Goal: Transaction & Acquisition: Purchase product/service

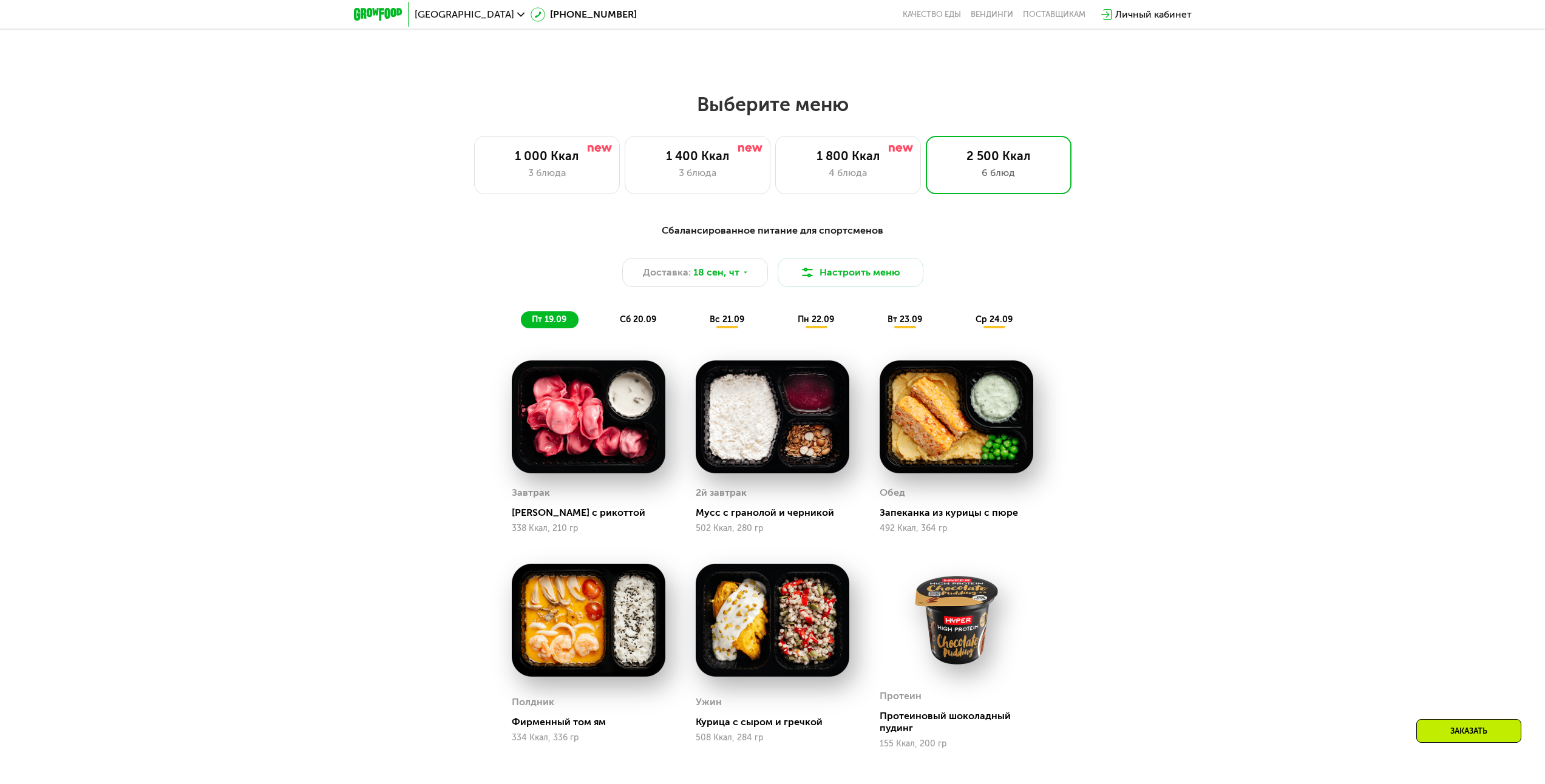
scroll to position [1264, 0]
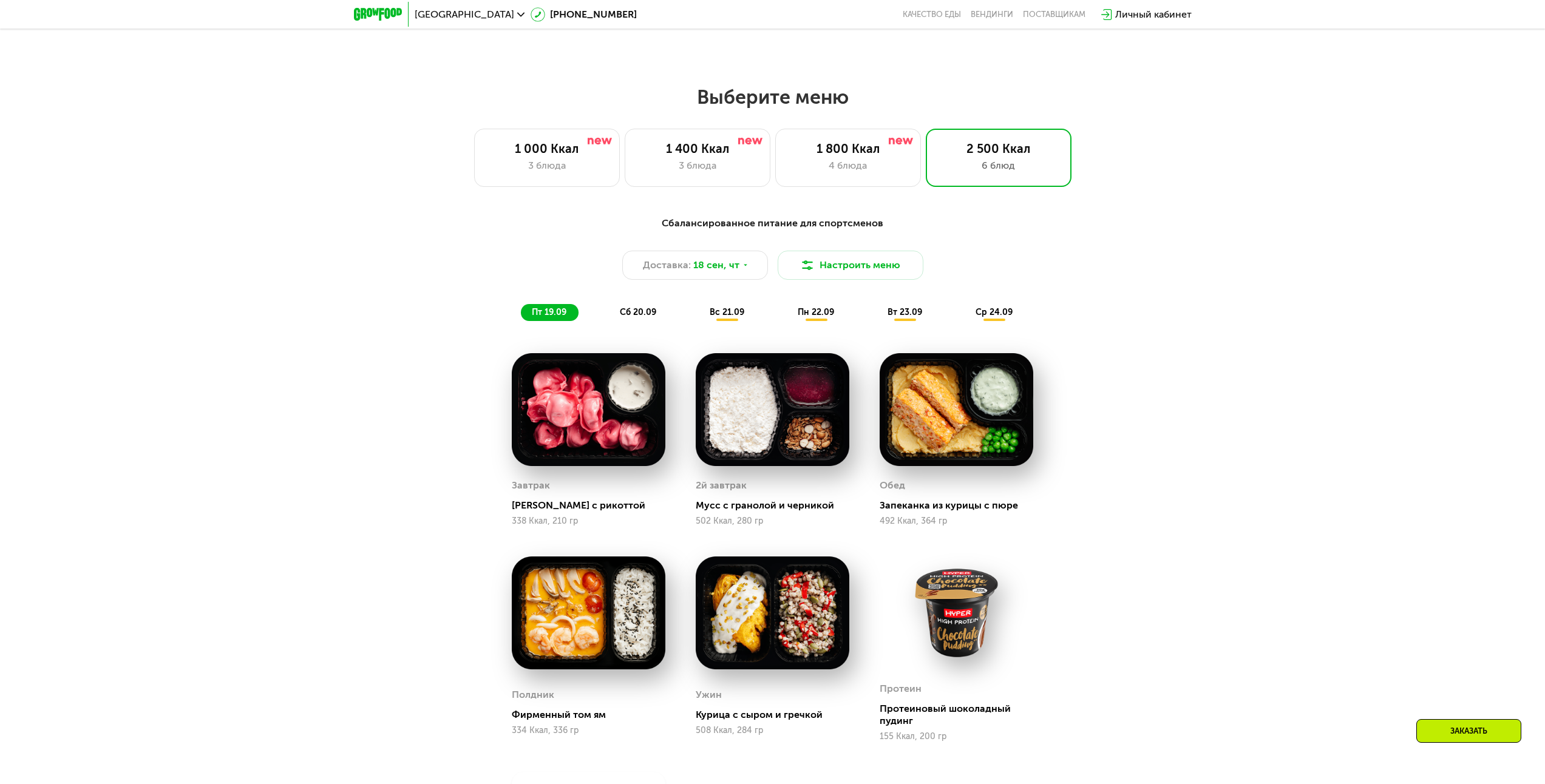
click at [653, 307] on div "Сбалансированное питание для спортсменов Доставка: [DATE] Настроить меню пт 19.…" at bounding box center [773, 268] width 719 height 105
click at [642, 313] on span "сб 20.09" at bounding box center [638, 312] width 37 height 11
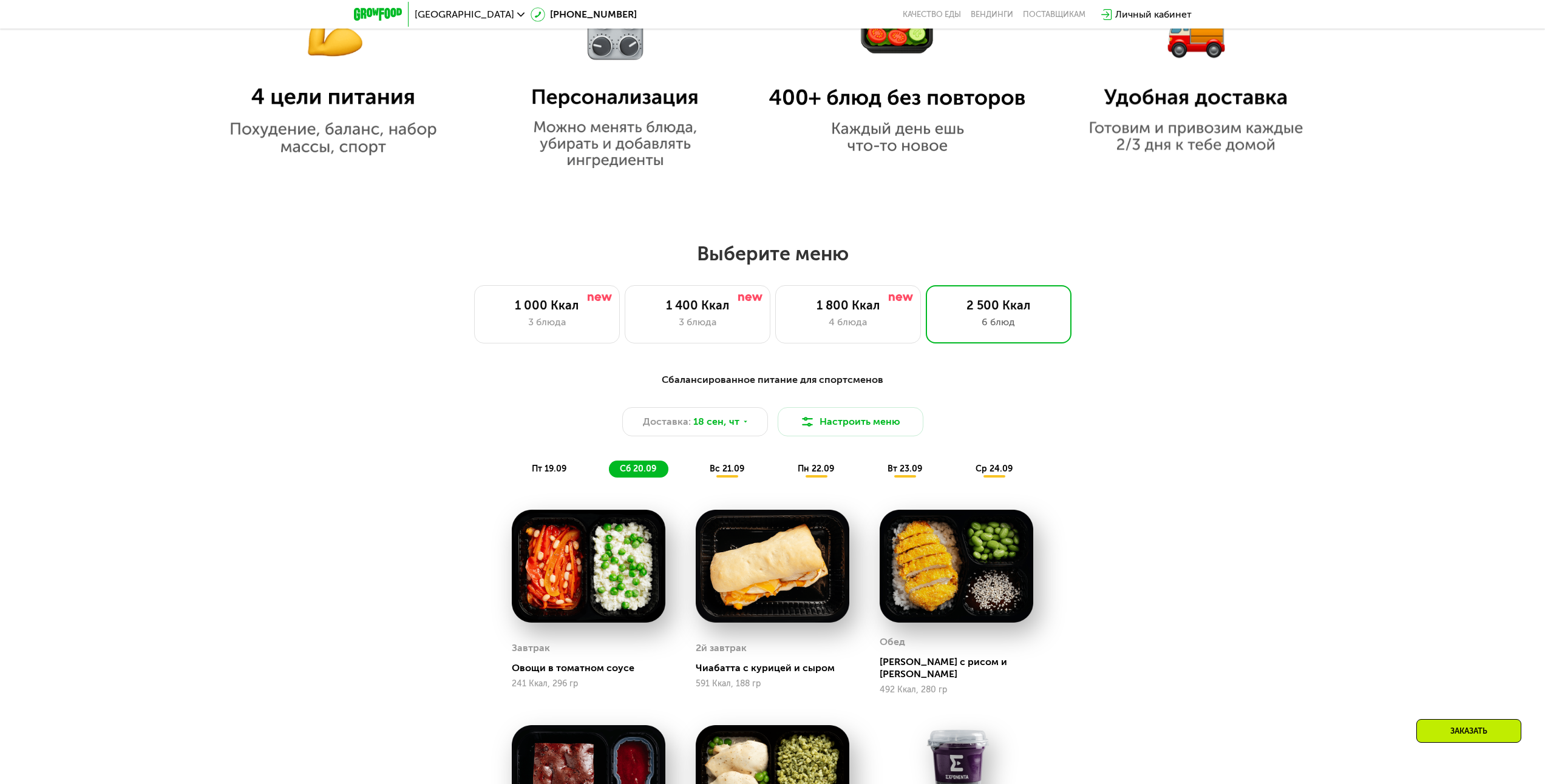
scroll to position [1142, 0]
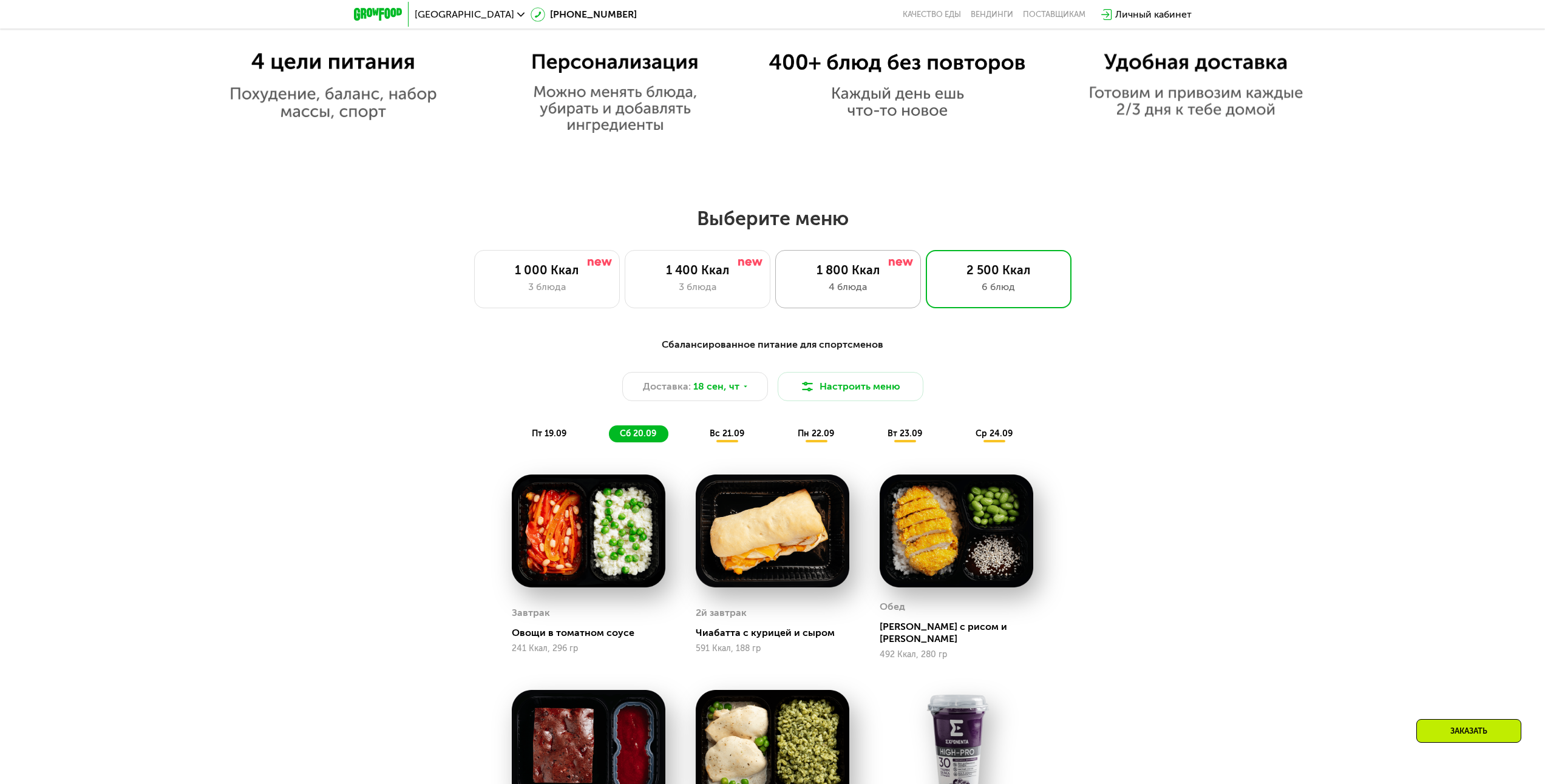
click at [853, 293] on div "4 блюда" at bounding box center [848, 287] width 120 height 14
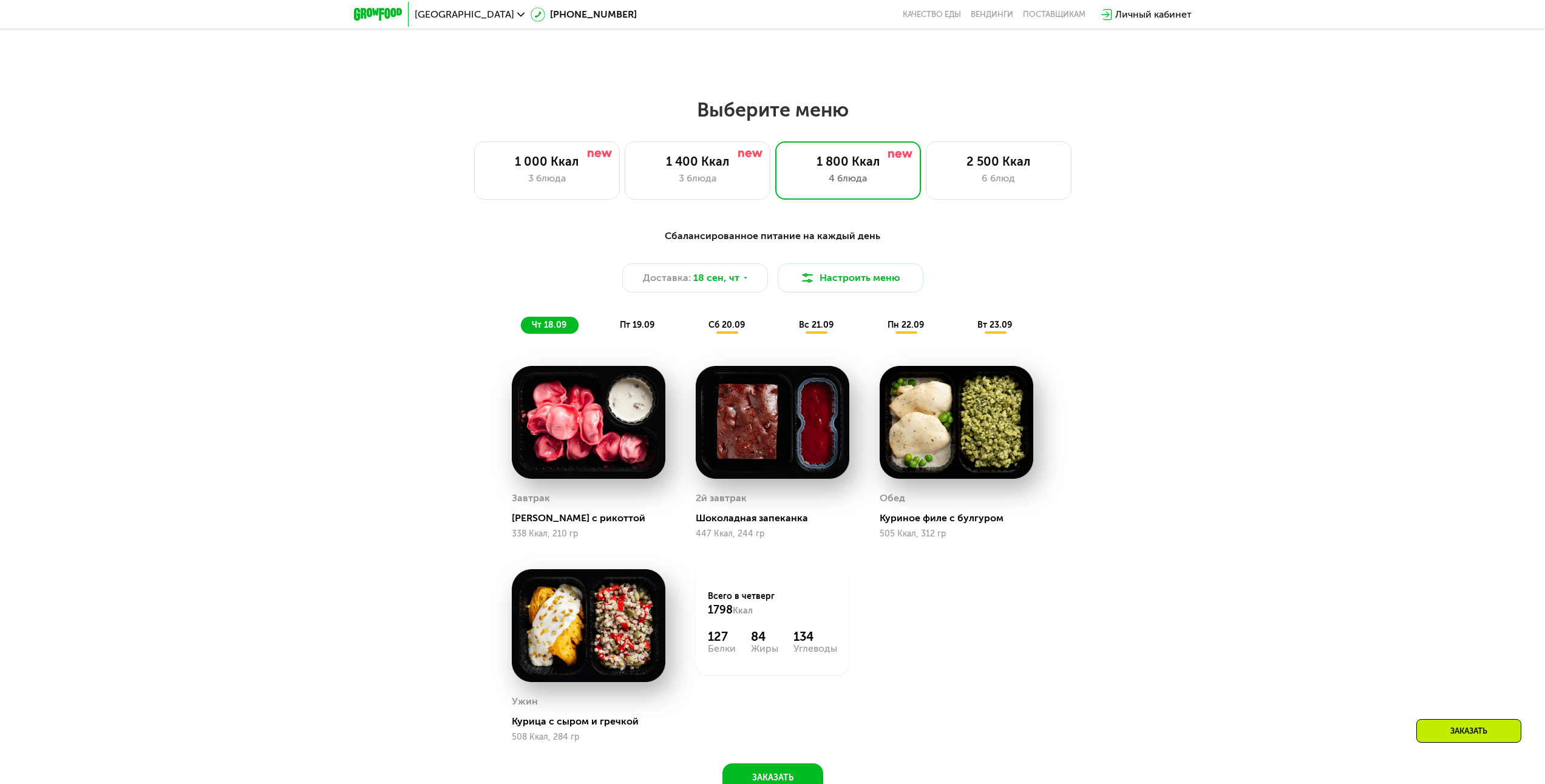
scroll to position [1203, 0]
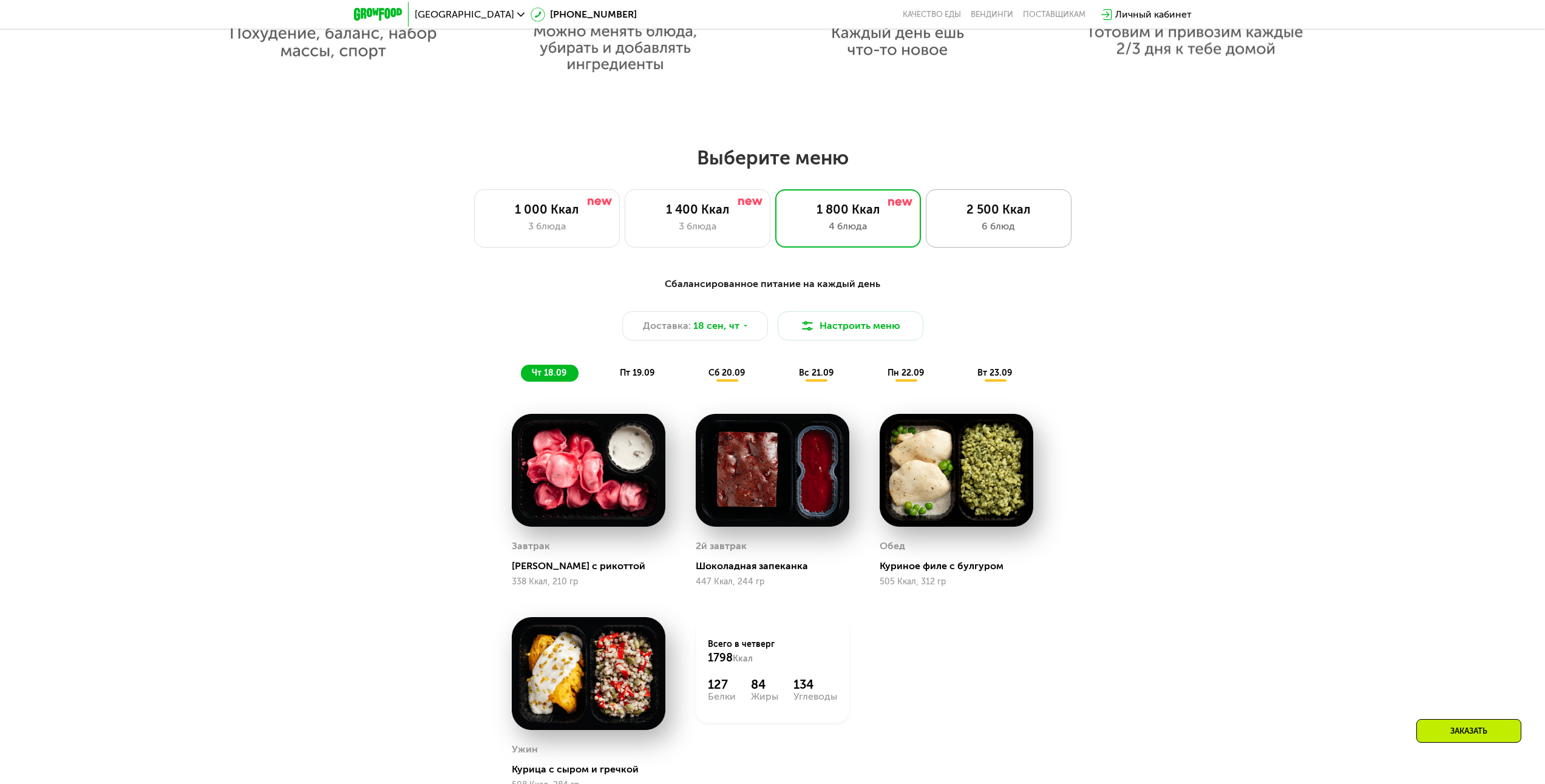
click at [1025, 227] on div "6 блюд" at bounding box center [999, 226] width 120 height 14
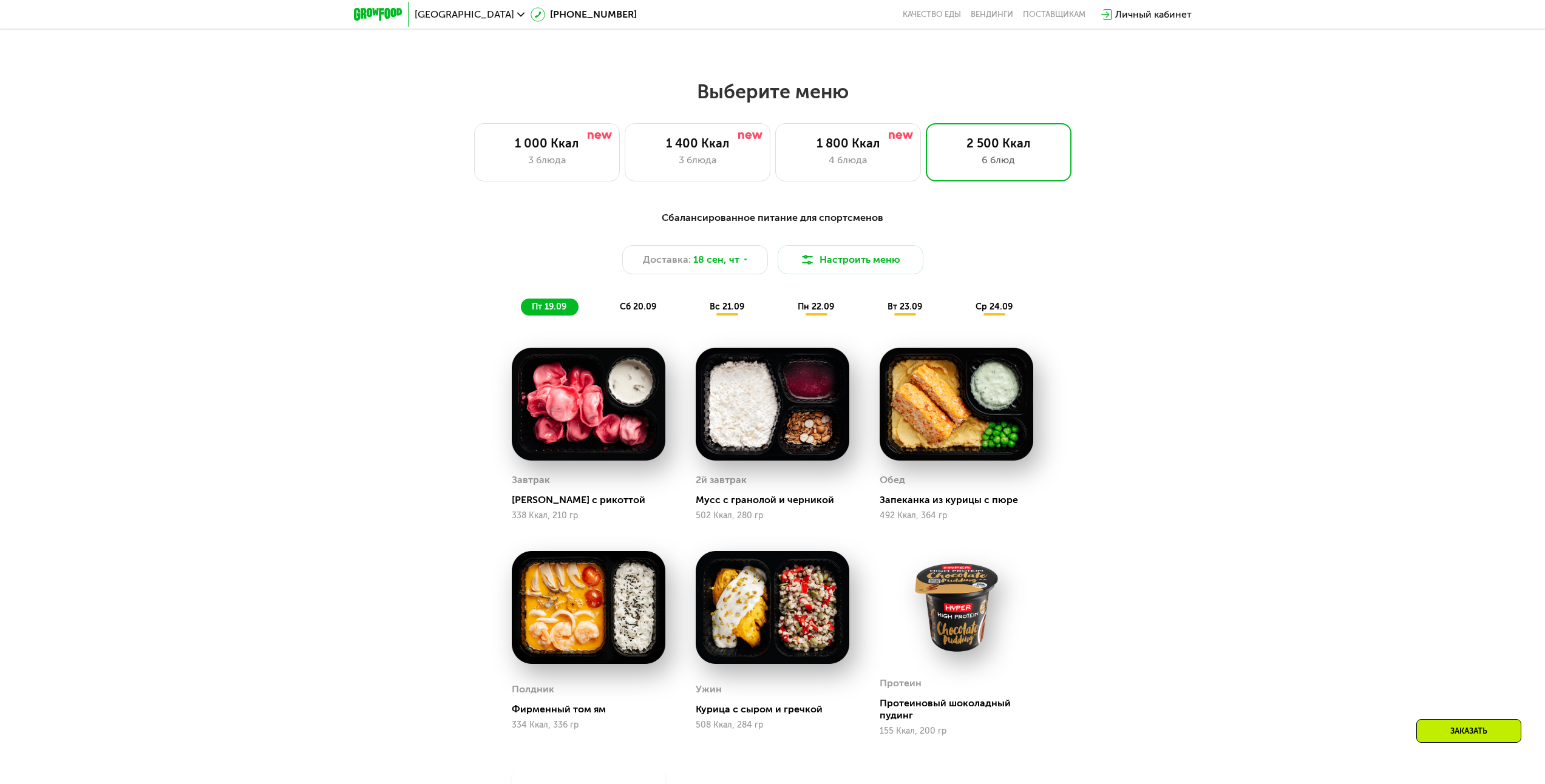
scroll to position [1264, 0]
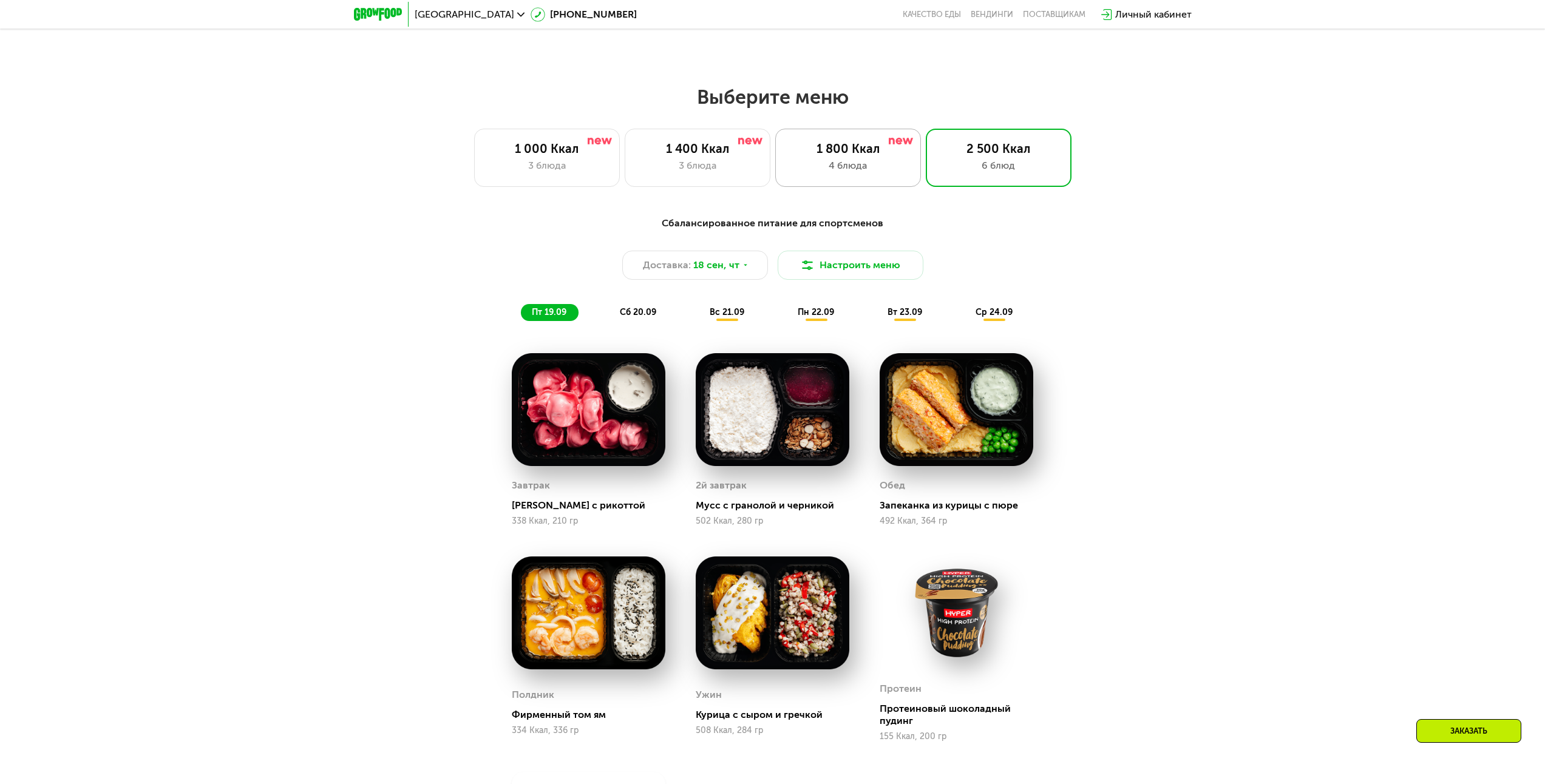
click at [849, 166] on div "4 блюда" at bounding box center [848, 165] width 120 height 14
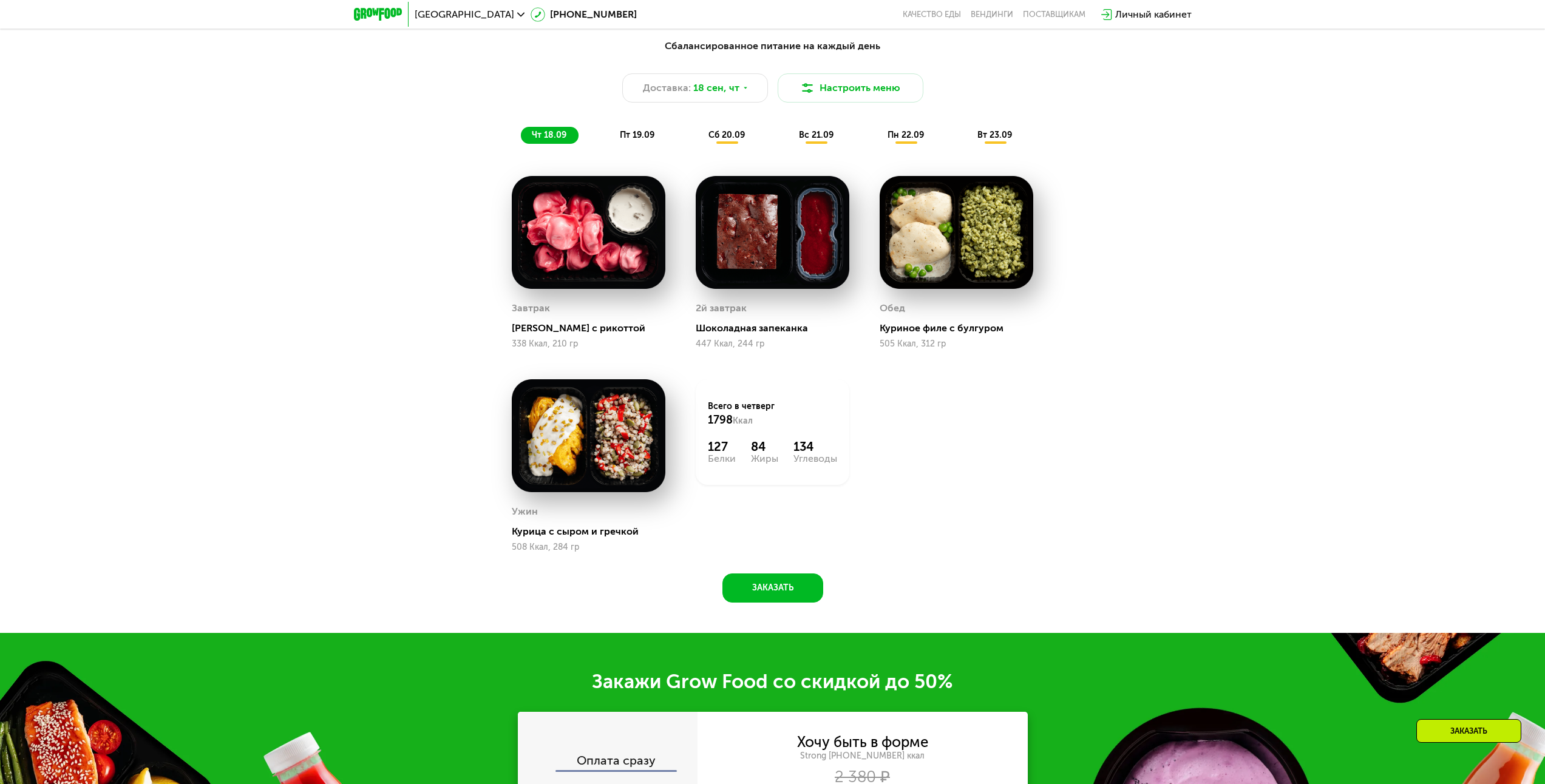
scroll to position [1446, 0]
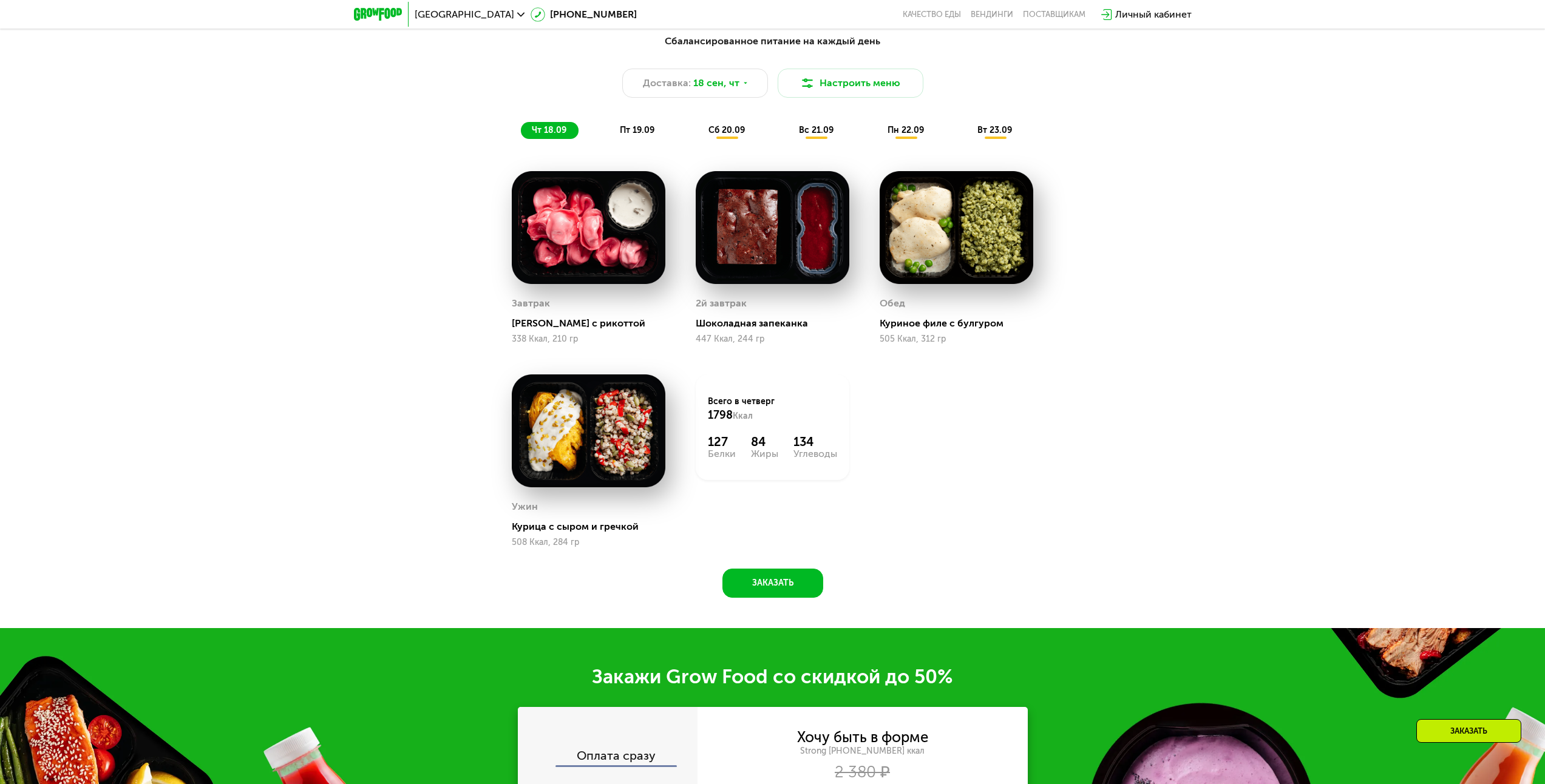
click at [640, 129] on span "пт 19.09" at bounding box center [637, 130] width 35 height 11
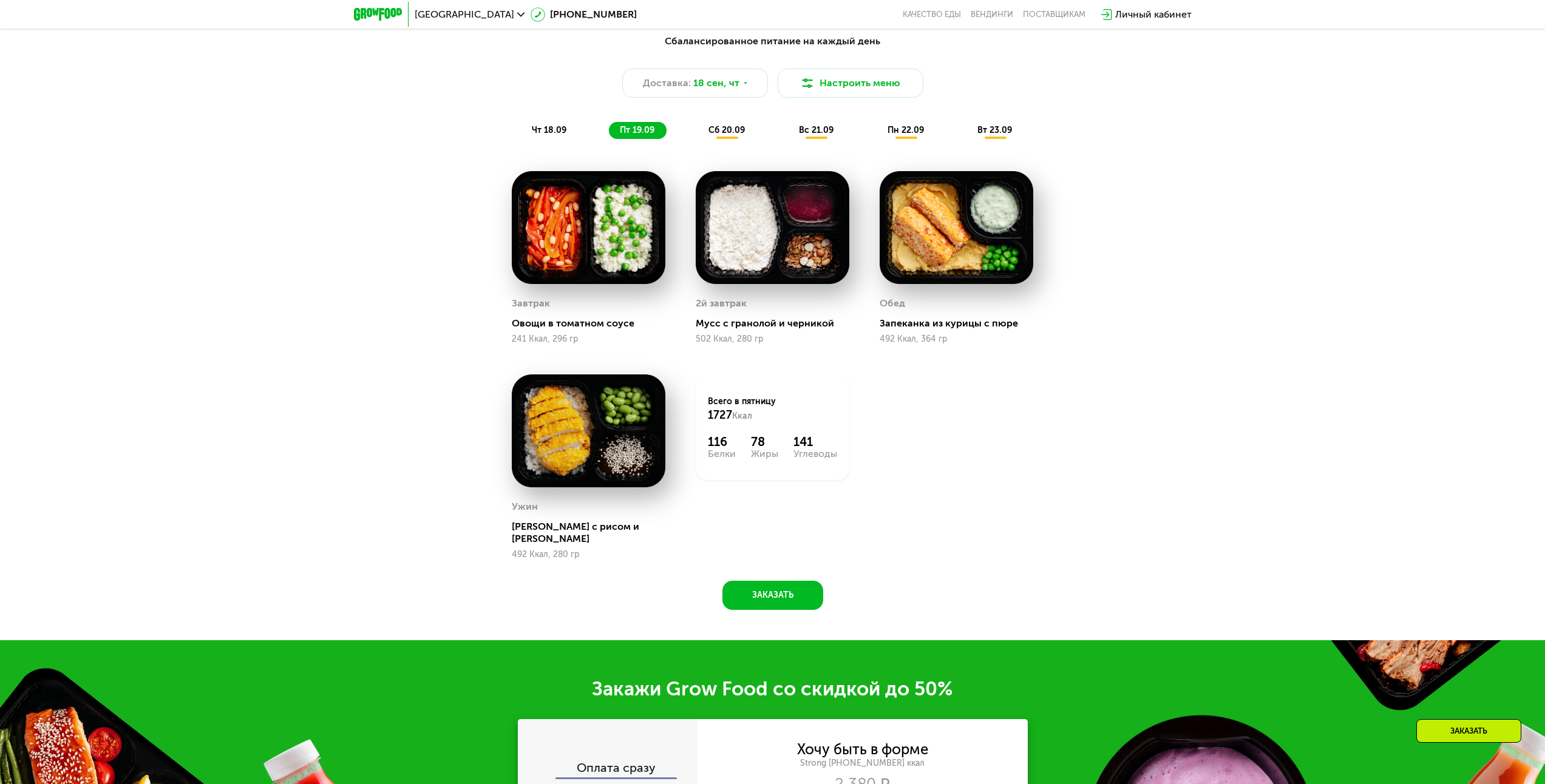
click at [728, 135] on span "сб 20.09" at bounding box center [727, 130] width 37 height 11
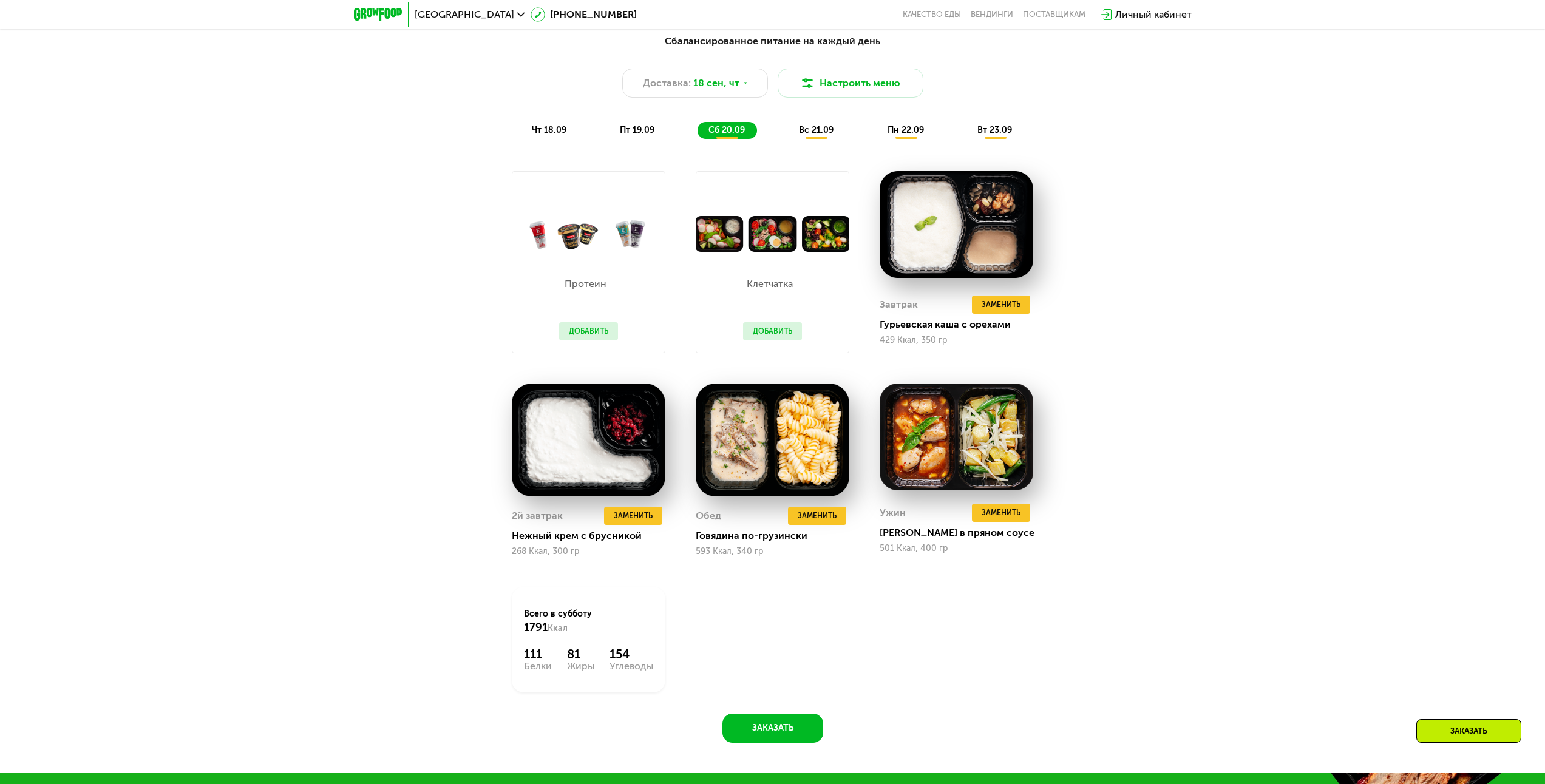
click at [826, 129] on span "вс 21.09" at bounding box center [817, 130] width 35 height 11
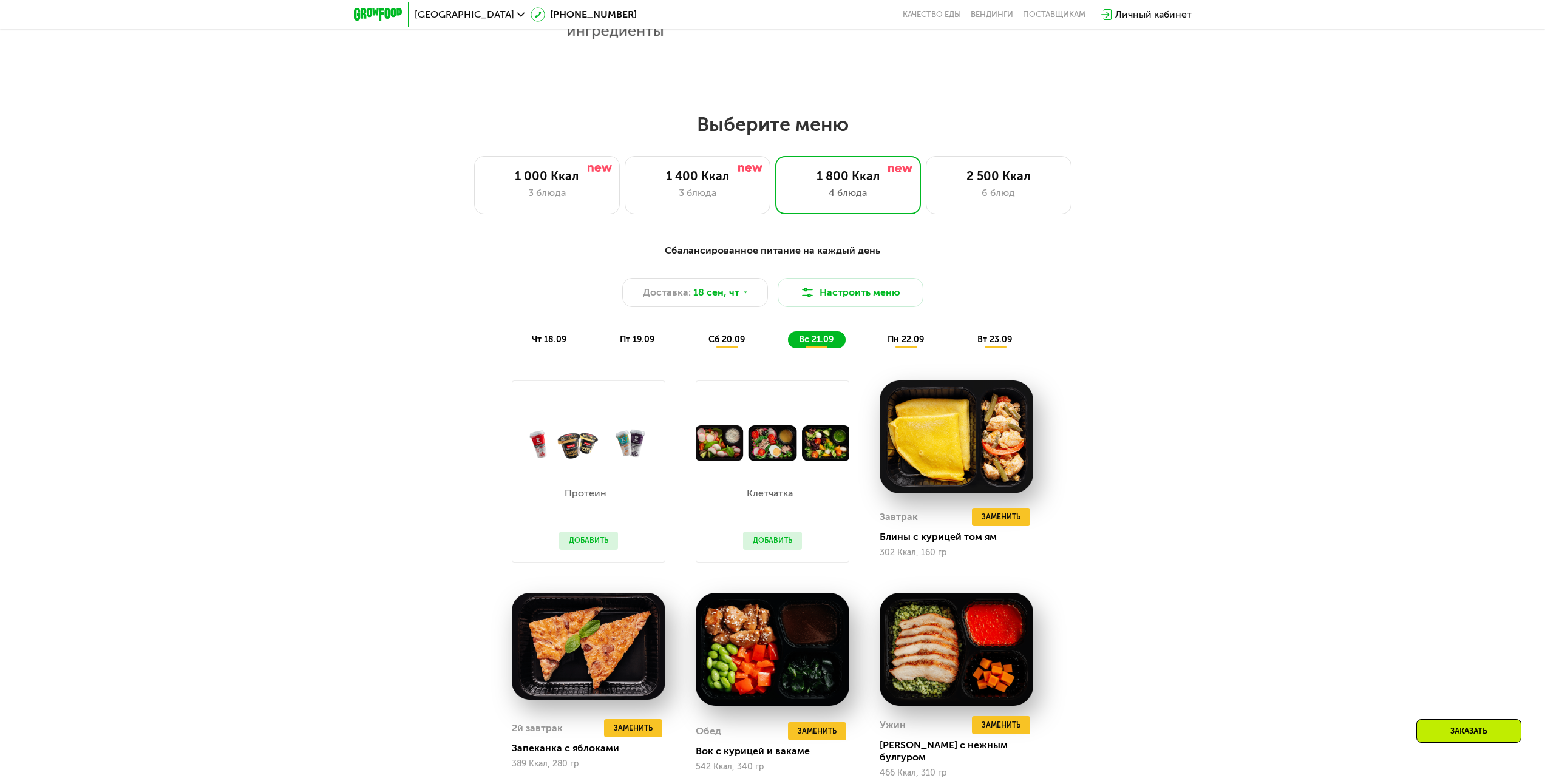
scroll to position [1203, 0]
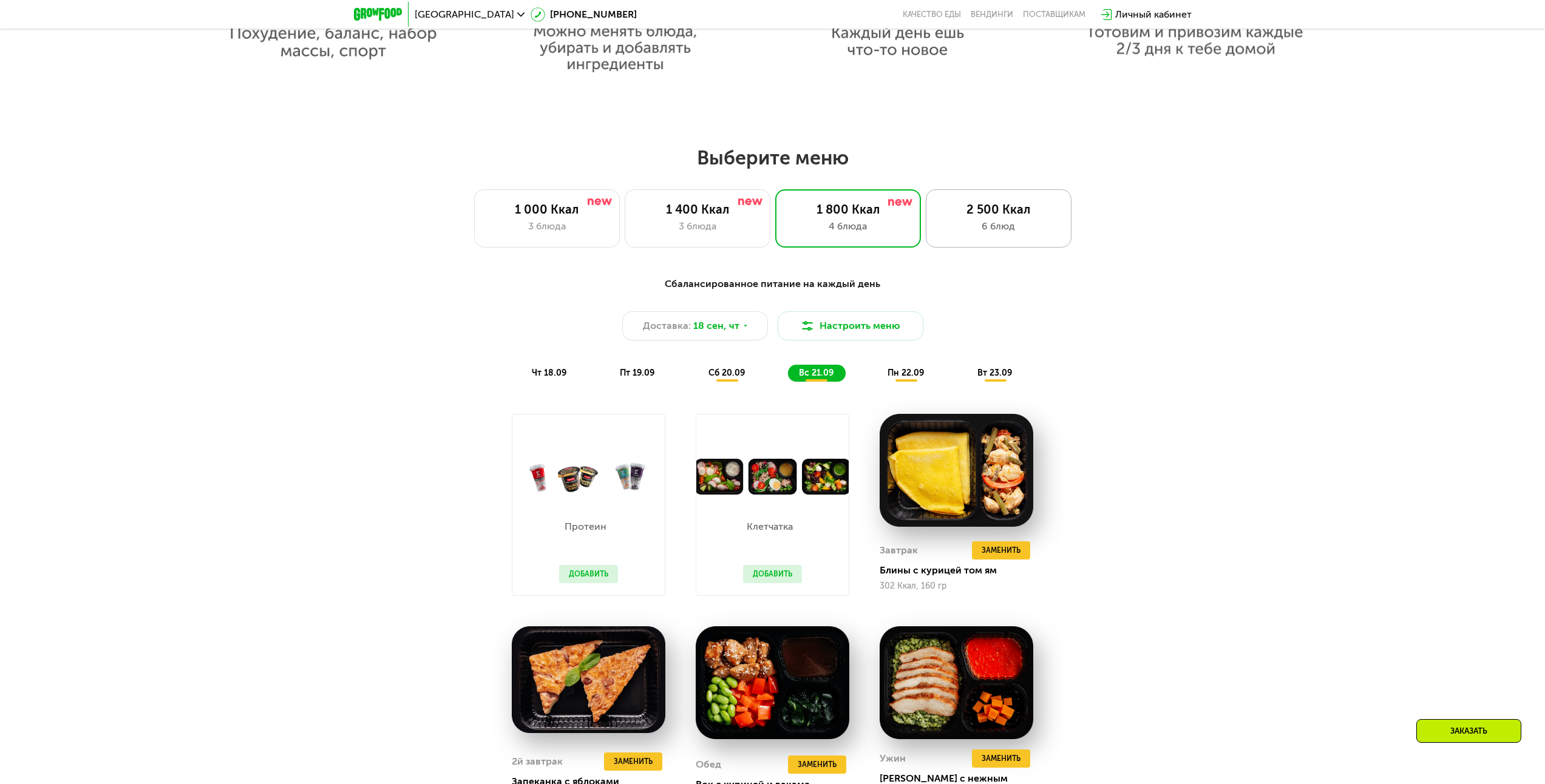
click at [997, 232] on div "6 блюд" at bounding box center [999, 226] width 120 height 14
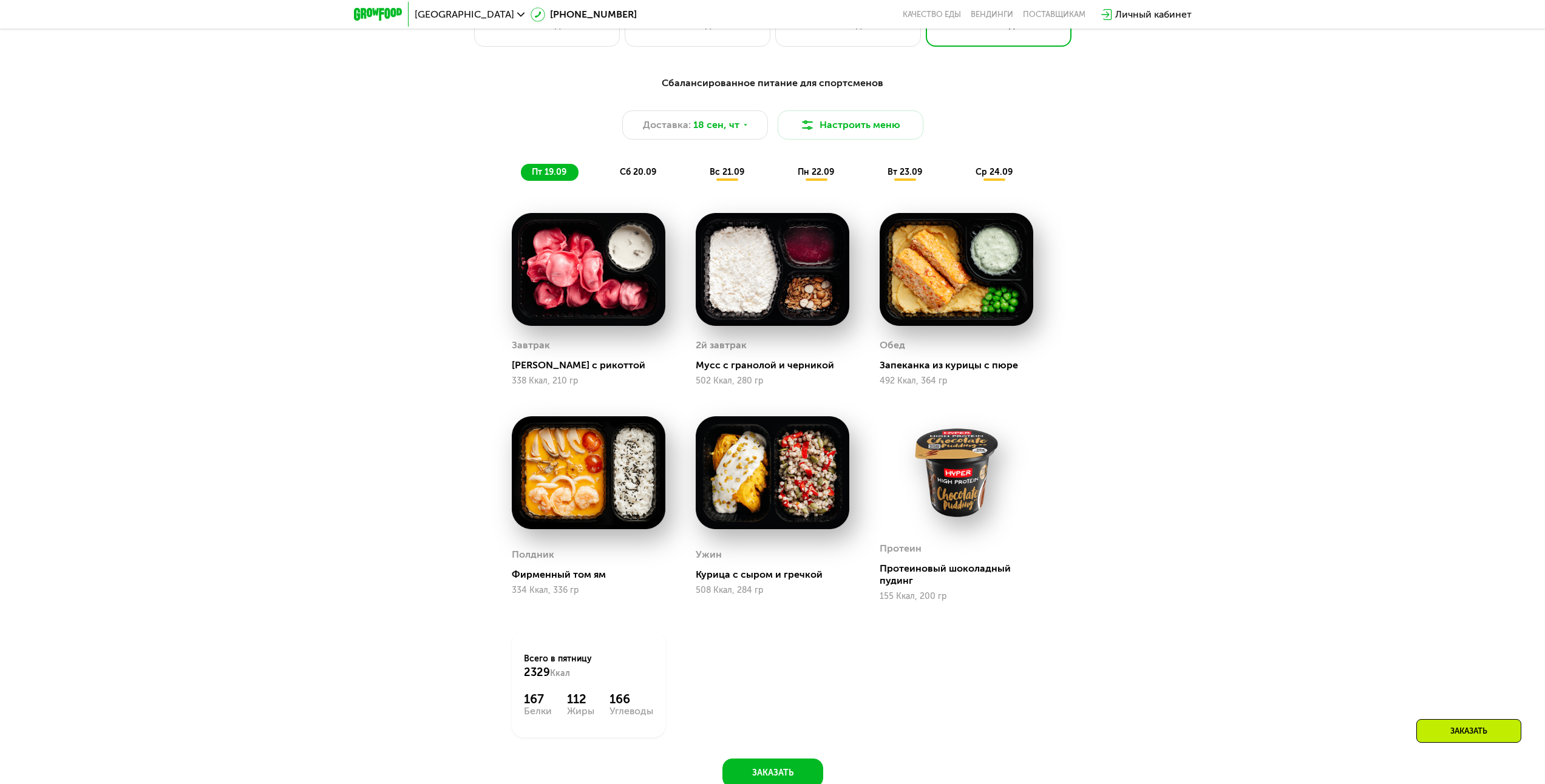
scroll to position [1324, 0]
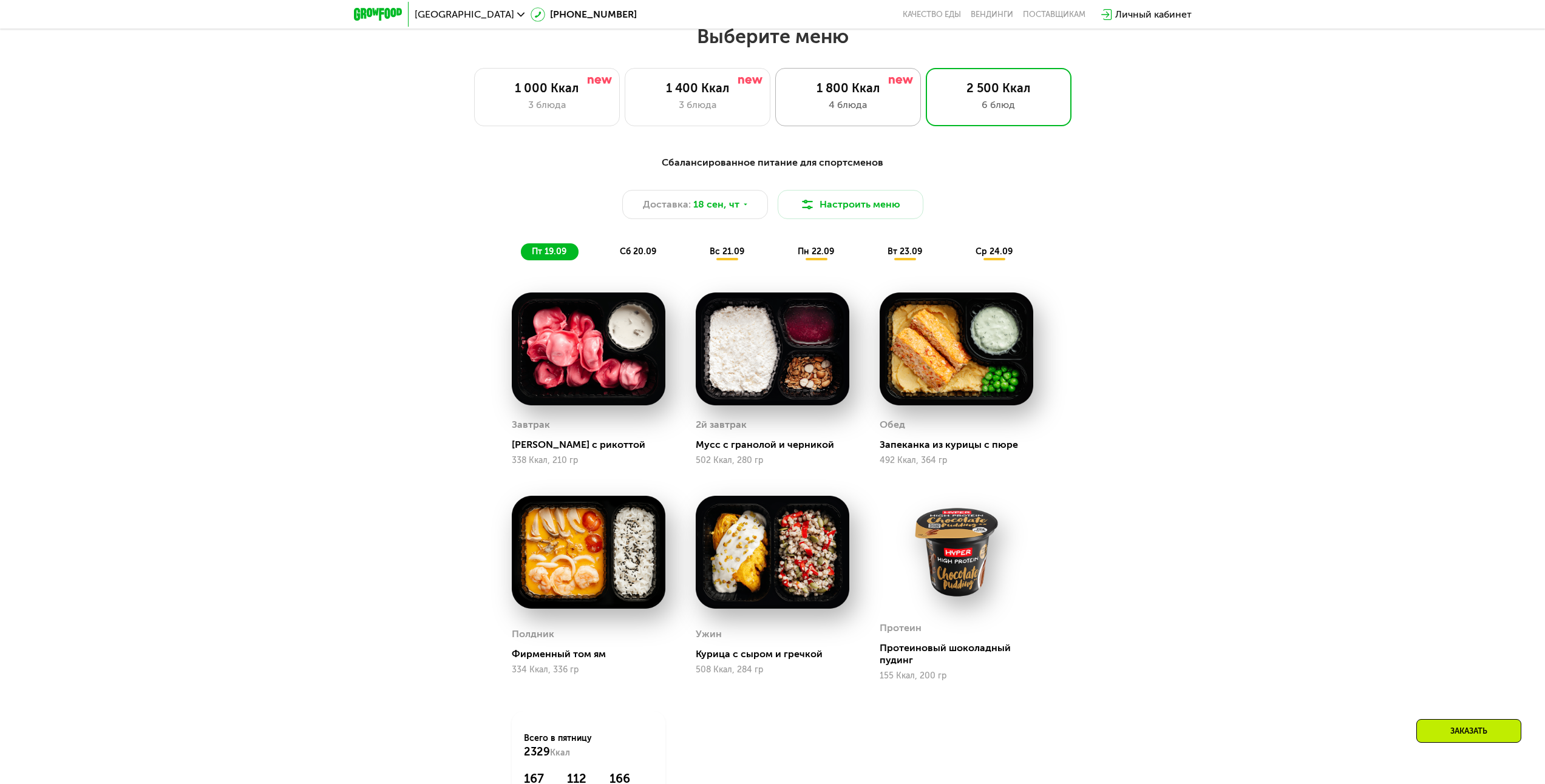
click at [879, 122] on div "1 800 Ккал 4 блюда" at bounding box center [848, 97] width 146 height 58
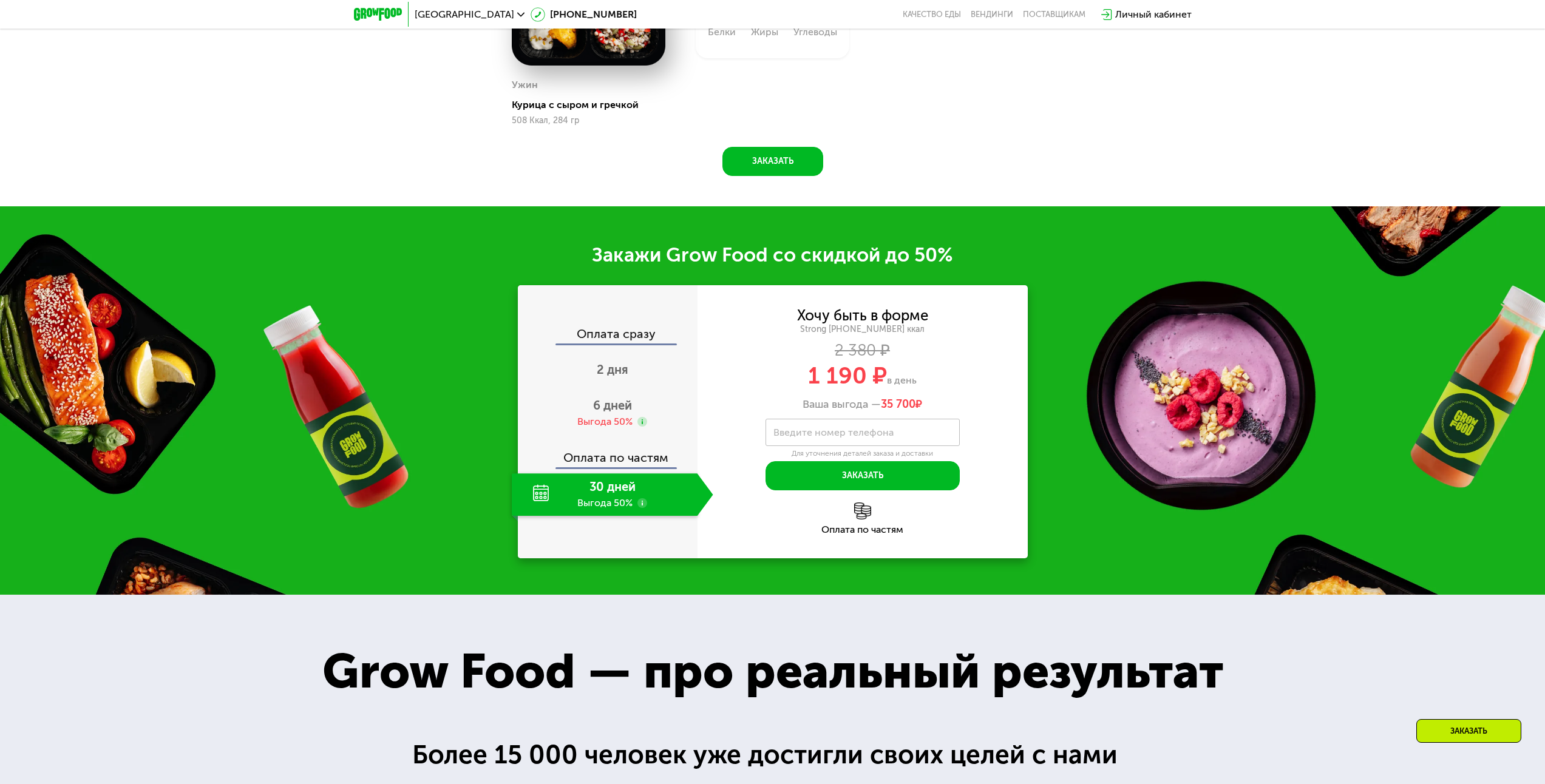
scroll to position [1870, 0]
